Goal: Check status: Check status

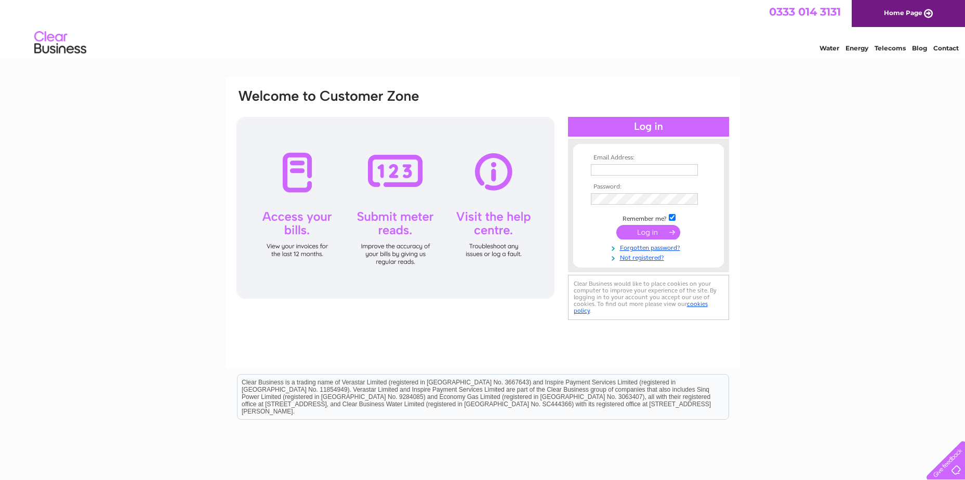
type input "nmgasservice@gmail.com"
click at [647, 229] on input "submit" at bounding box center [648, 232] width 64 height 15
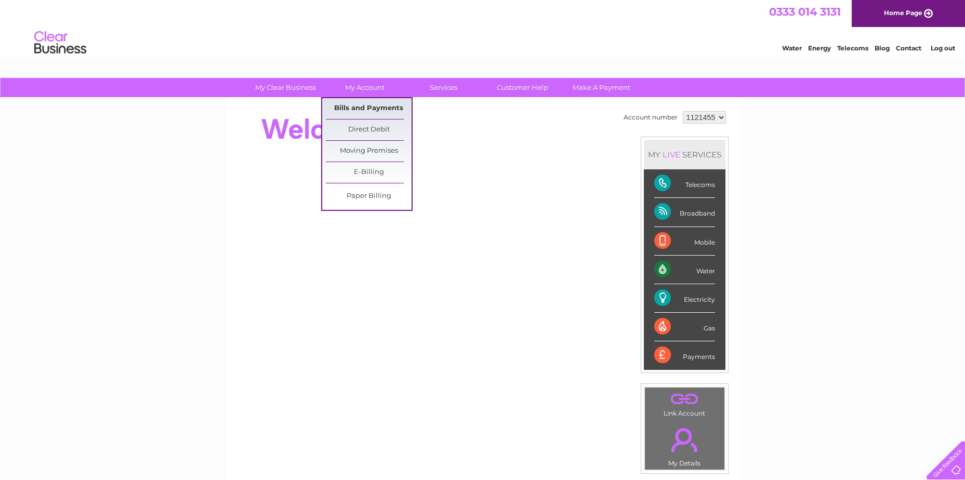
click at [363, 107] on link "Bills and Payments" at bounding box center [369, 108] width 86 height 21
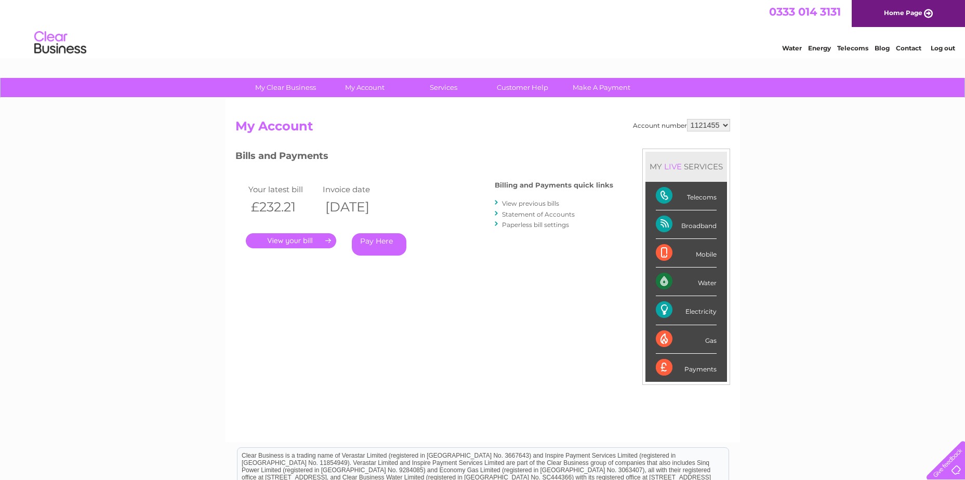
click at [288, 241] on link "." at bounding box center [291, 240] width 90 height 15
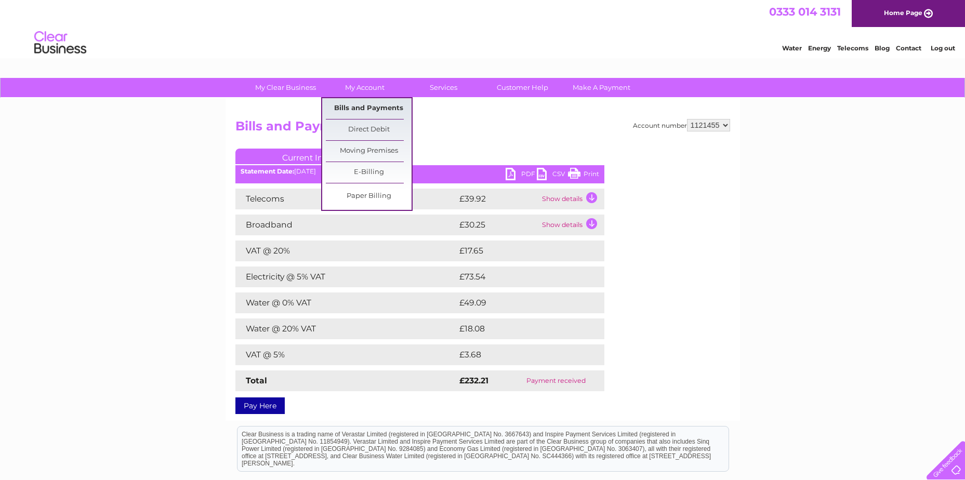
click at [366, 108] on link "Bills and Payments" at bounding box center [369, 108] width 86 height 21
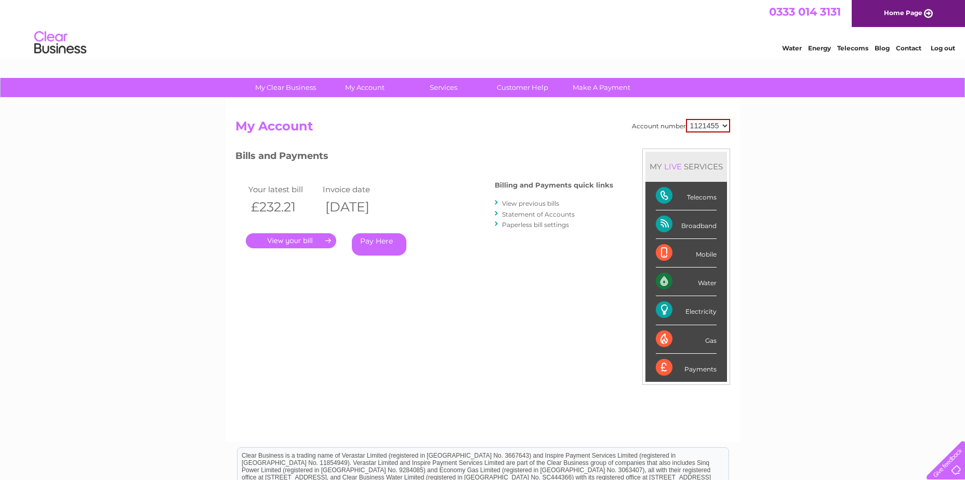
click at [516, 202] on link "View previous bills" at bounding box center [530, 204] width 57 height 8
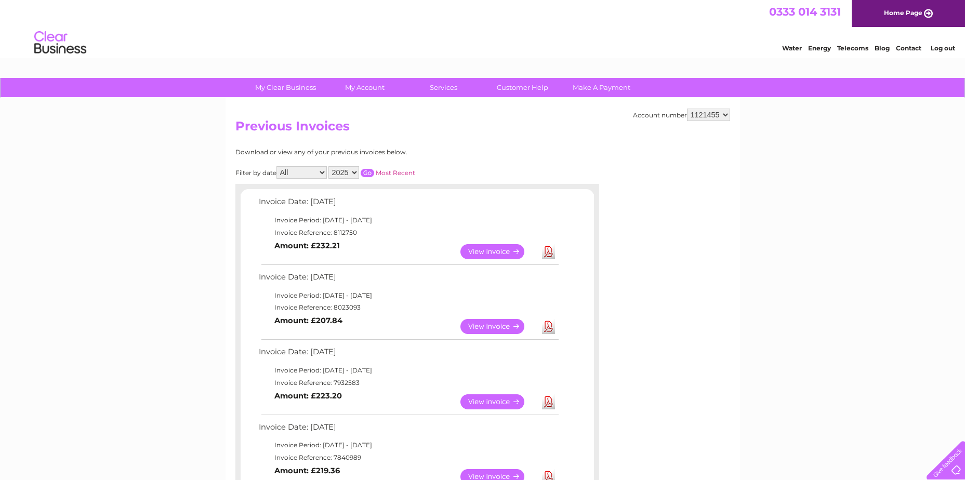
click at [487, 324] on link "View" at bounding box center [498, 326] width 76 height 15
